Goal: Transaction & Acquisition: Purchase product/service

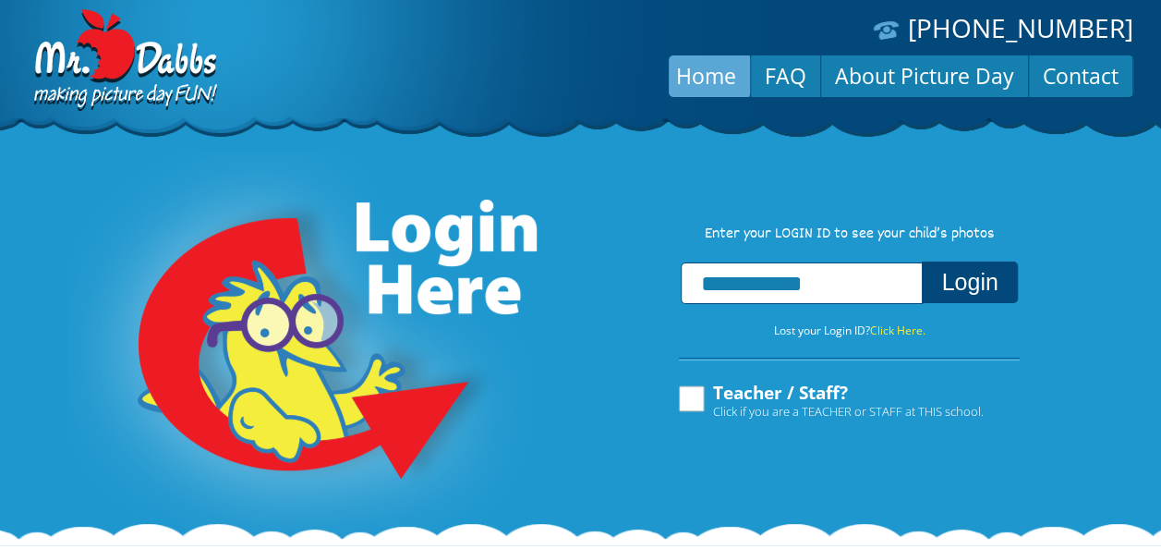
type input "**********"
click at [922, 261] on button "Login" at bounding box center [969, 282] width 95 height 42
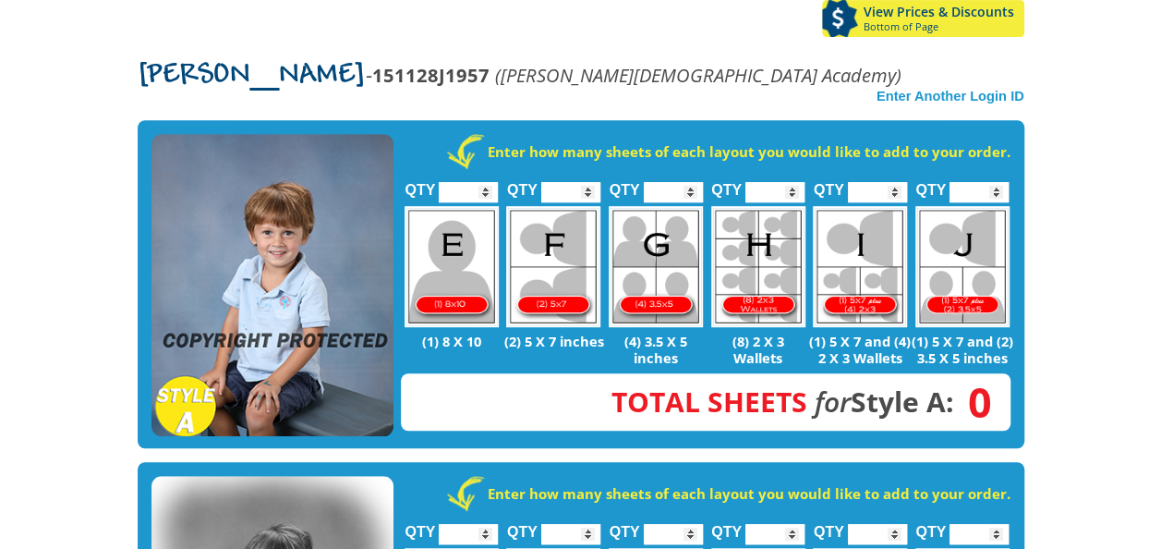
scroll to position [353, 0]
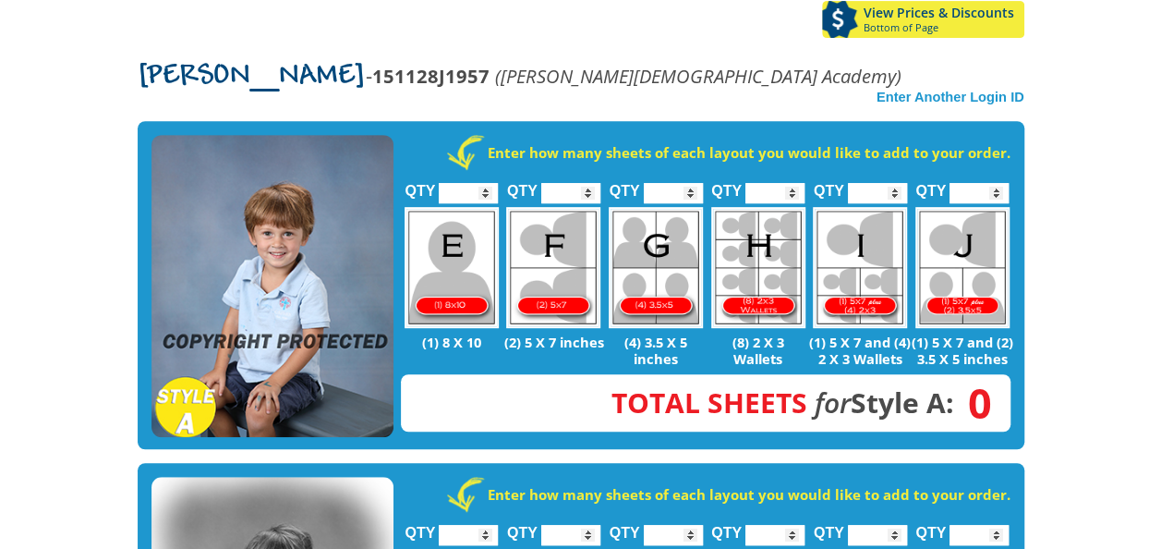
click at [323, 285] on img at bounding box center [272, 286] width 242 height 303
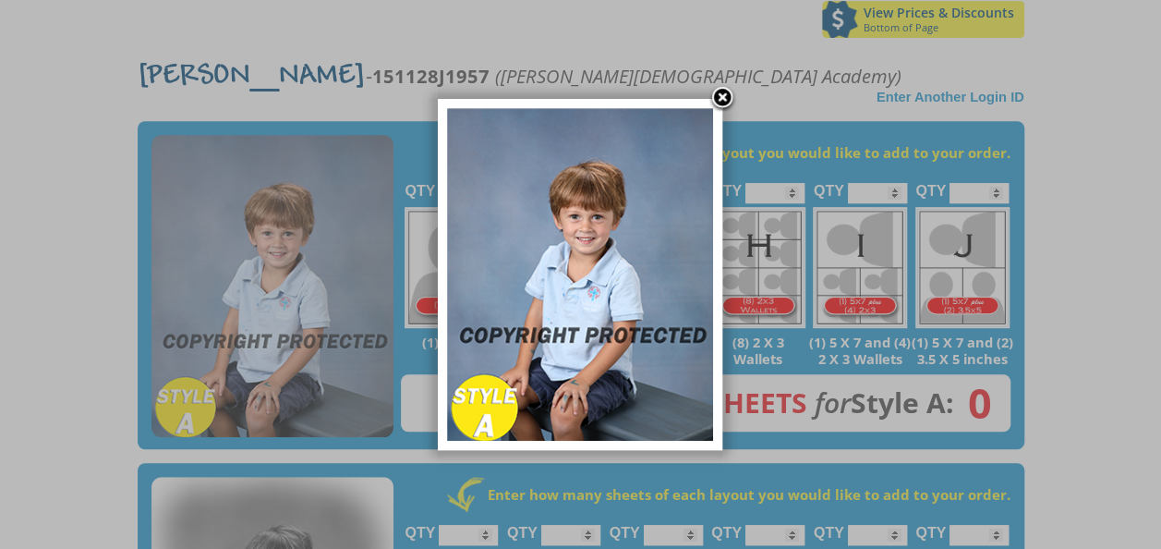
click at [605, 286] on img at bounding box center [580, 274] width 266 height 333
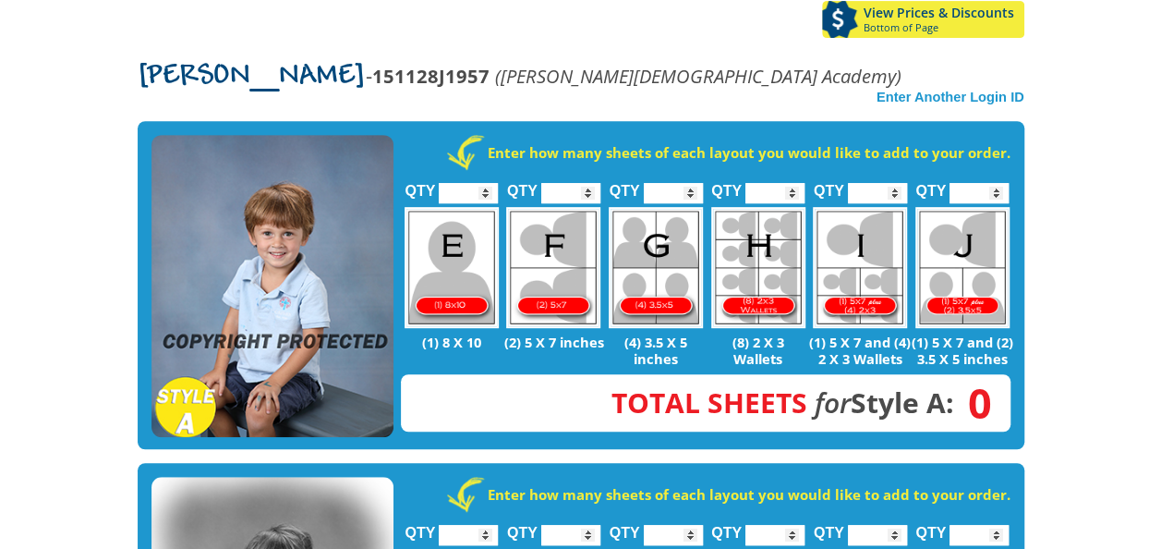
click at [251, 188] on img at bounding box center [272, 286] width 242 height 303
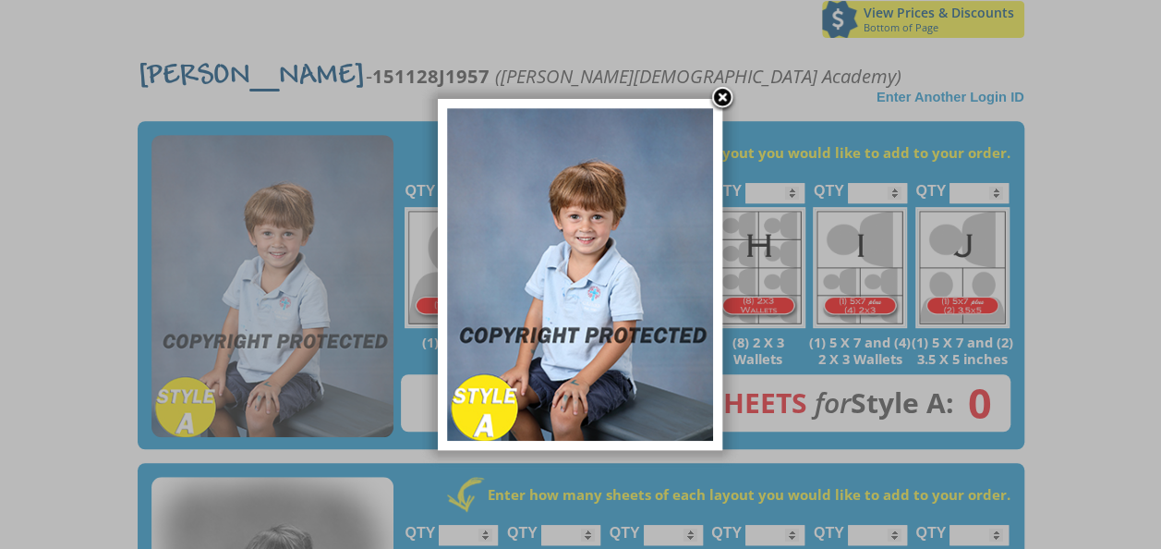
click at [724, 93] on link at bounding box center [722, 99] width 28 height 28
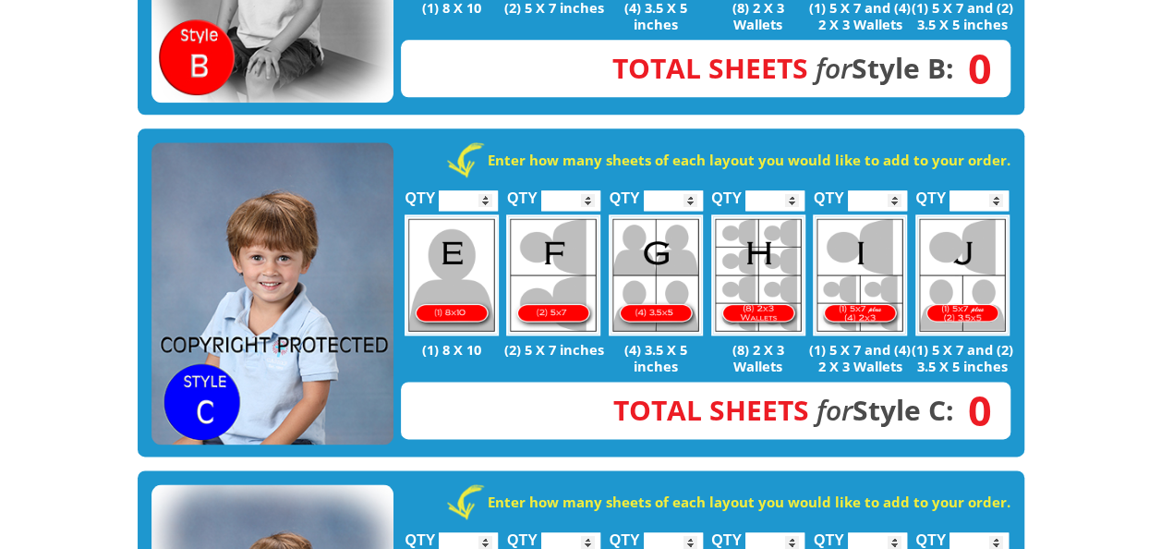
scroll to position [1030, 0]
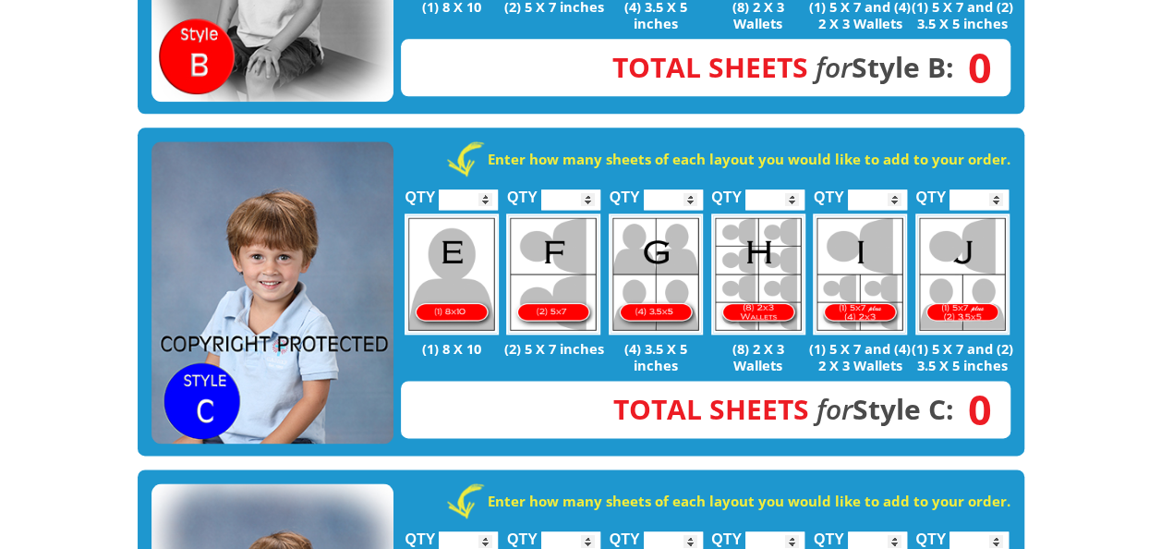
click at [325, 260] on img at bounding box center [272, 292] width 242 height 303
